Goal: Task Accomplishment & Management: Complete application form

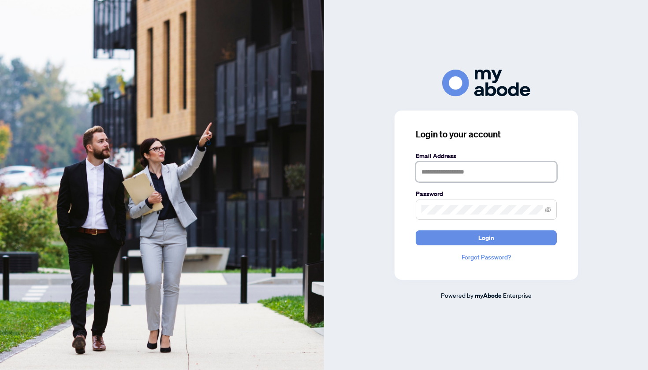
type input "**********"
click at [481, 238] on span "Login" at bounding box center [486, 238] width 16 height 14
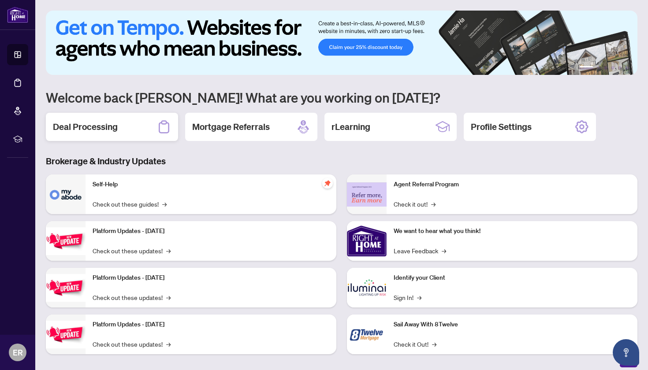
click at [104, 125] on h2 "Deal Processing" at bounding box center [85, 127] width 65 height 12
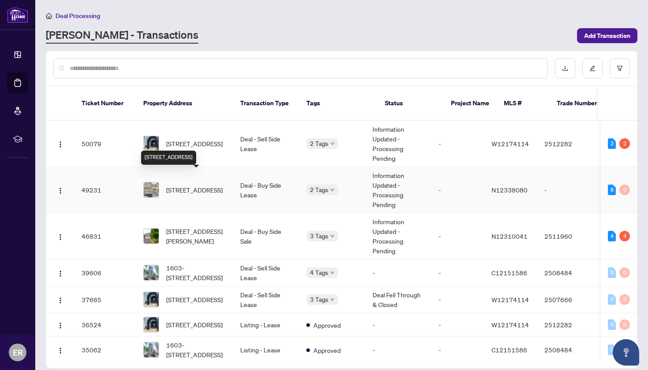
click at [190, 185] on span "[STREET_ADDRESS]" at bounding box center [194, 190] width 56 height 10
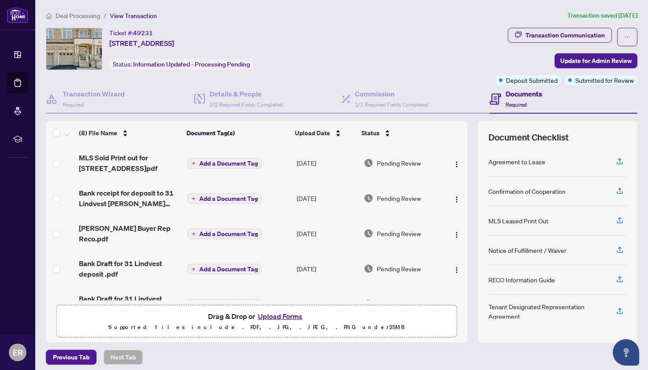
click at [279, 314] on button "Upload Forms" at bounding box center [280, 316] width 50 height 11
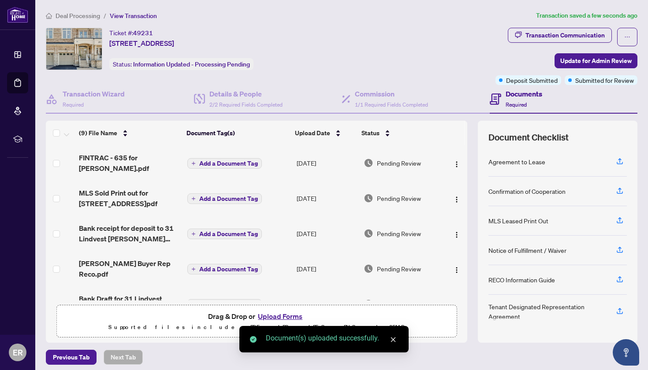
click at [281, 316] on button "Upload Forms" at bounding box center [280, 316] width 50 height 11
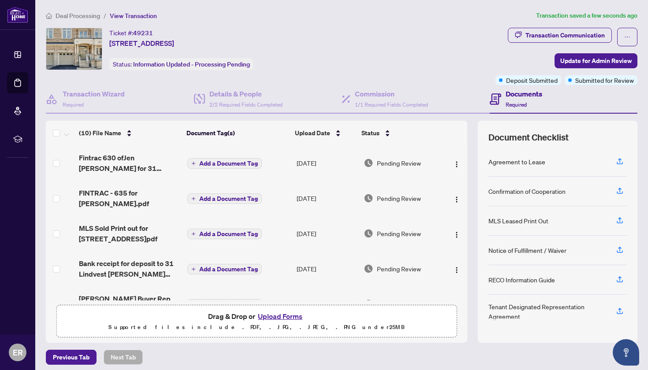
click at [282, 317] on button "Upload Forms" at bounding box center [280, 316] width 50 height 11
click at [288, 316] on button "Upload Forms" at bounding box center [280, 316] width 50 height 11
click at [281, 316] on button "Upload Forms" at bounding box center [280, 316] width 50 height 11
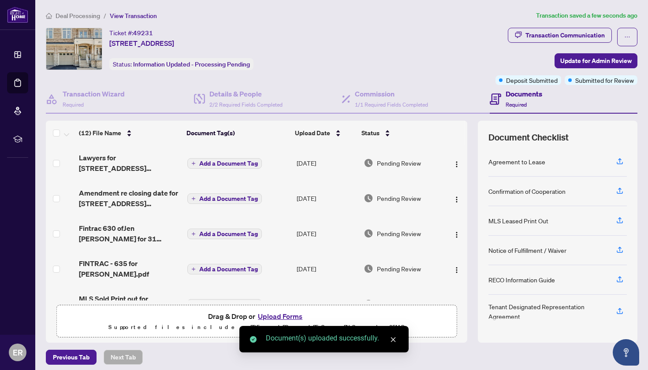
click at [395, 338] on icon "close" at bounding box center [393, 340] width 5 height 5
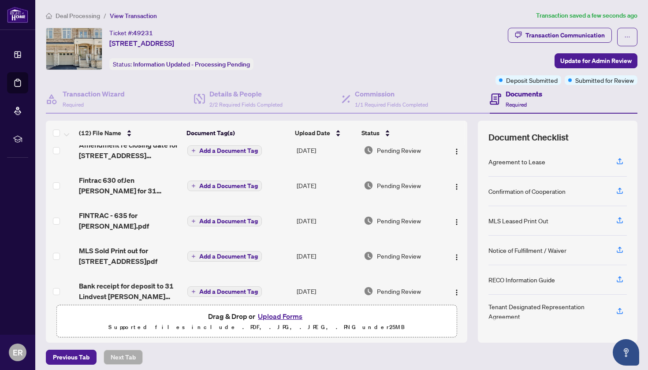
scroll to position [37, 0]
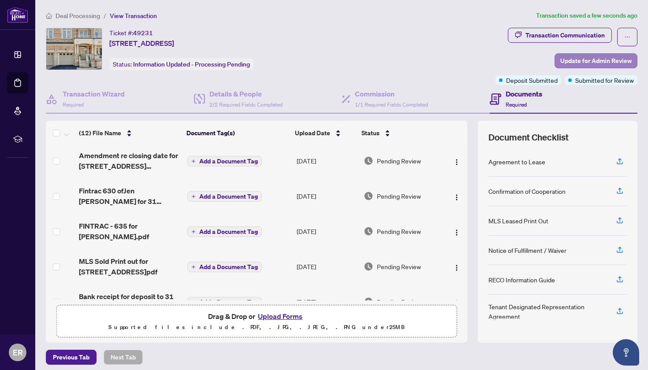
click at [603, 58] on span "Update for Admin Review" at bounding box center [595, 61] width 71 height 14
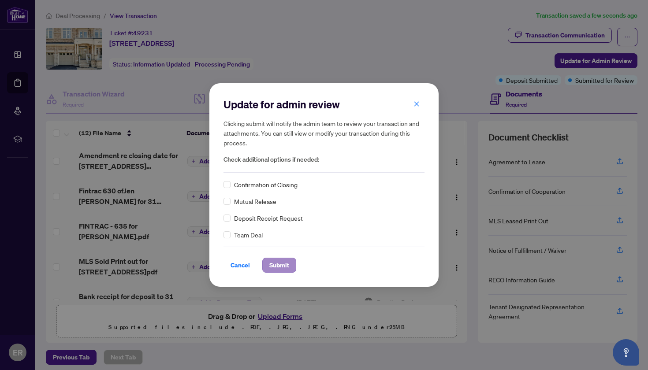
click at [281, 265] on span "Submit" at bounding box center [279, 265] width 20 height 14
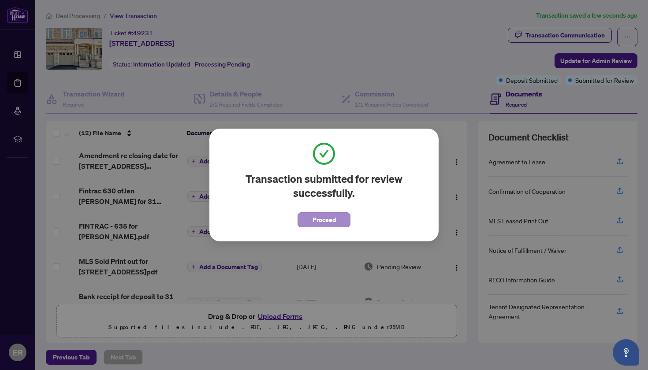
click at [328, 219] on span "Proceed" at bounding box center [323, 220] width 23 height 14
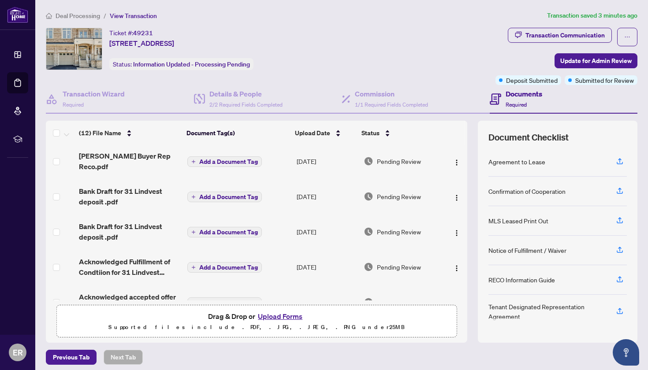
scroll to position [215, 0]
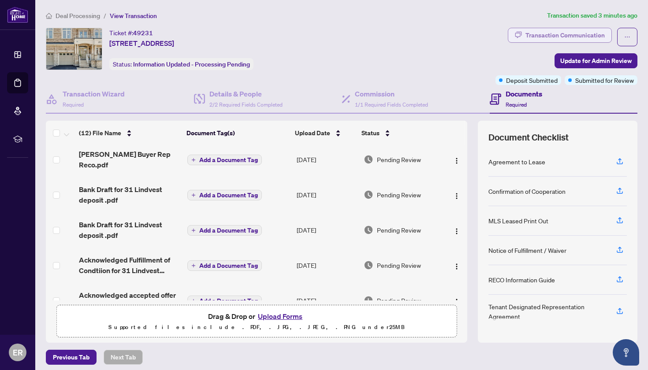
click at [535, 33] on div "Transaction Communication" at bounding box center [564, 35] width 79 height 14
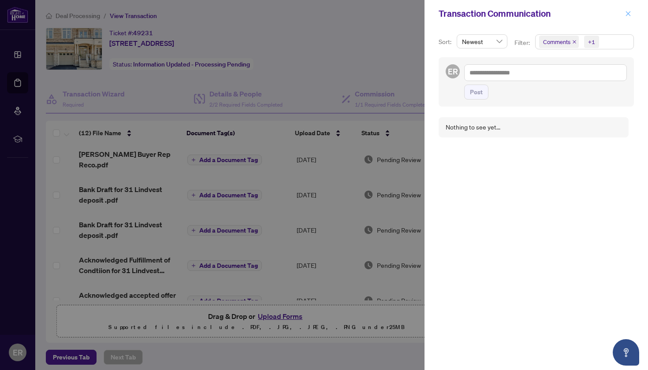
click at [629, 14] on icon "close" at bounding box center [628, 14] width 6 height 6
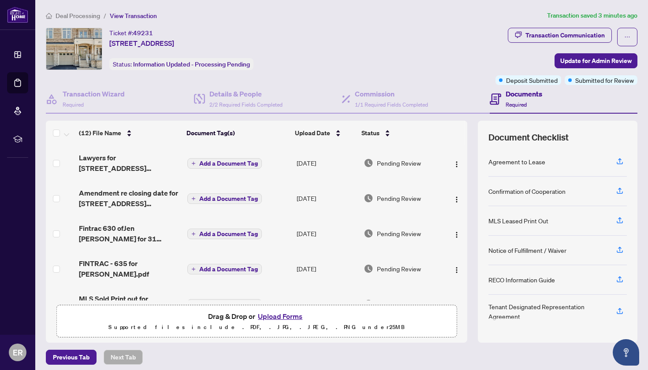
scroll to position [0, 0]
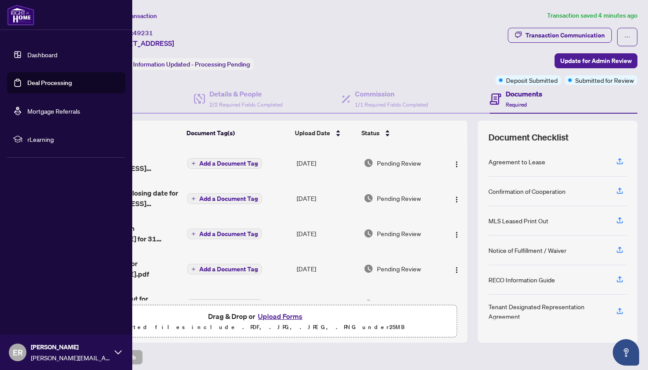
click at [18, 13] on img at bounding box center [20, 14] width 27 height 21
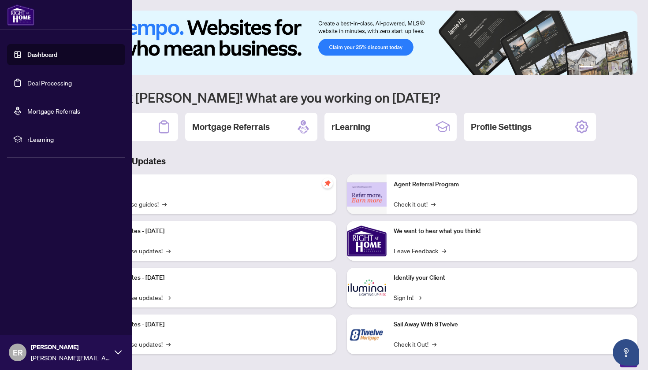
click at [118, 352] on icon at bounding box center [118, 352] width 7 height 7
click at [45, 300] on span "Logout" at bounding box center [36, 300] width 20 height 14
